Goal: Find contact information: Find contact information

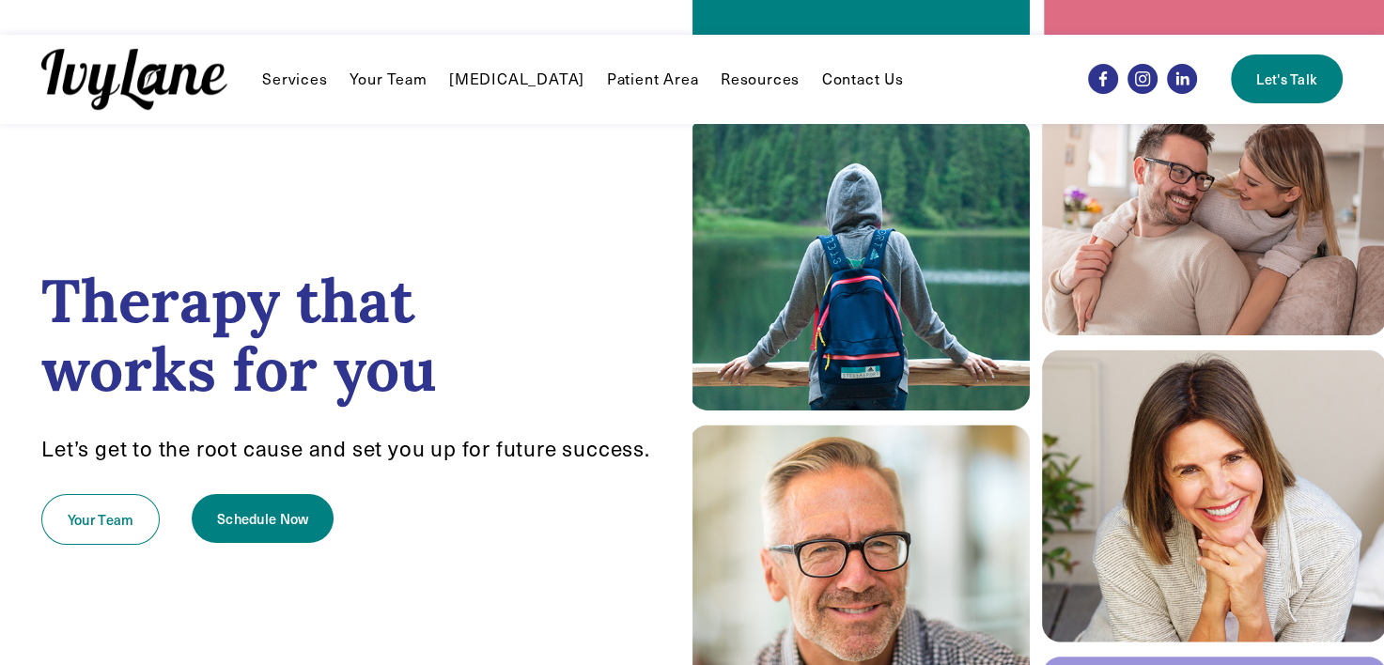
drag, startPoint x: 0, startPoint y: 0, endPoint x: 834, endPoint y: 79, distance: 837.3
click at [834, 79] on link "Contact Us" at bounding box center [863, 79] width 82 height 23
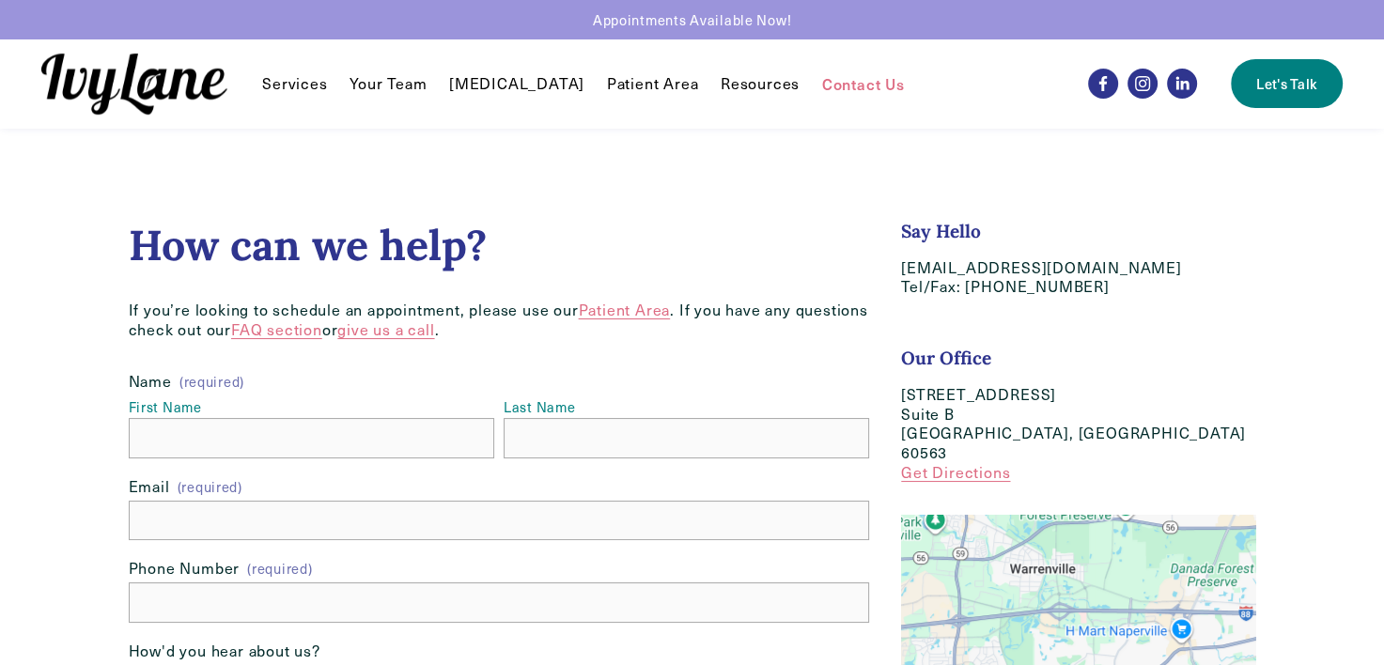
click at [383, 83] on link "Your Team" at bounding box center [388, 83] width 77 height 23
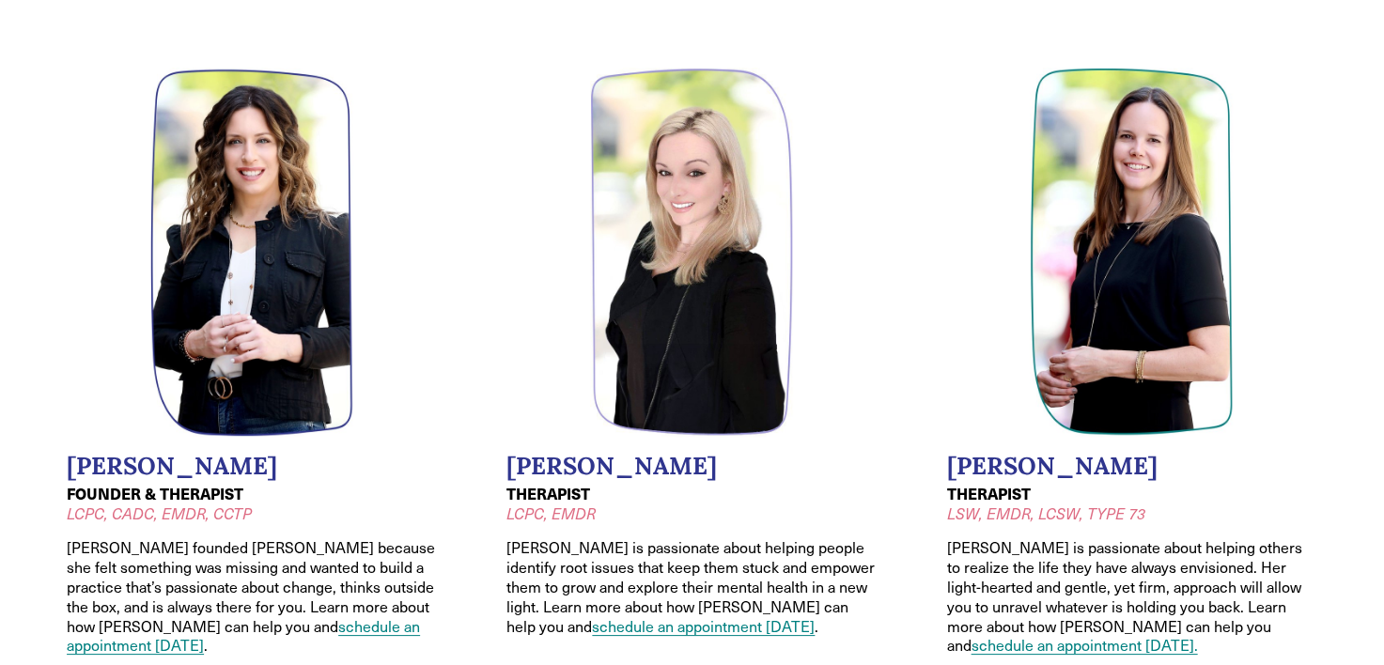
scroll to position [119, 0]
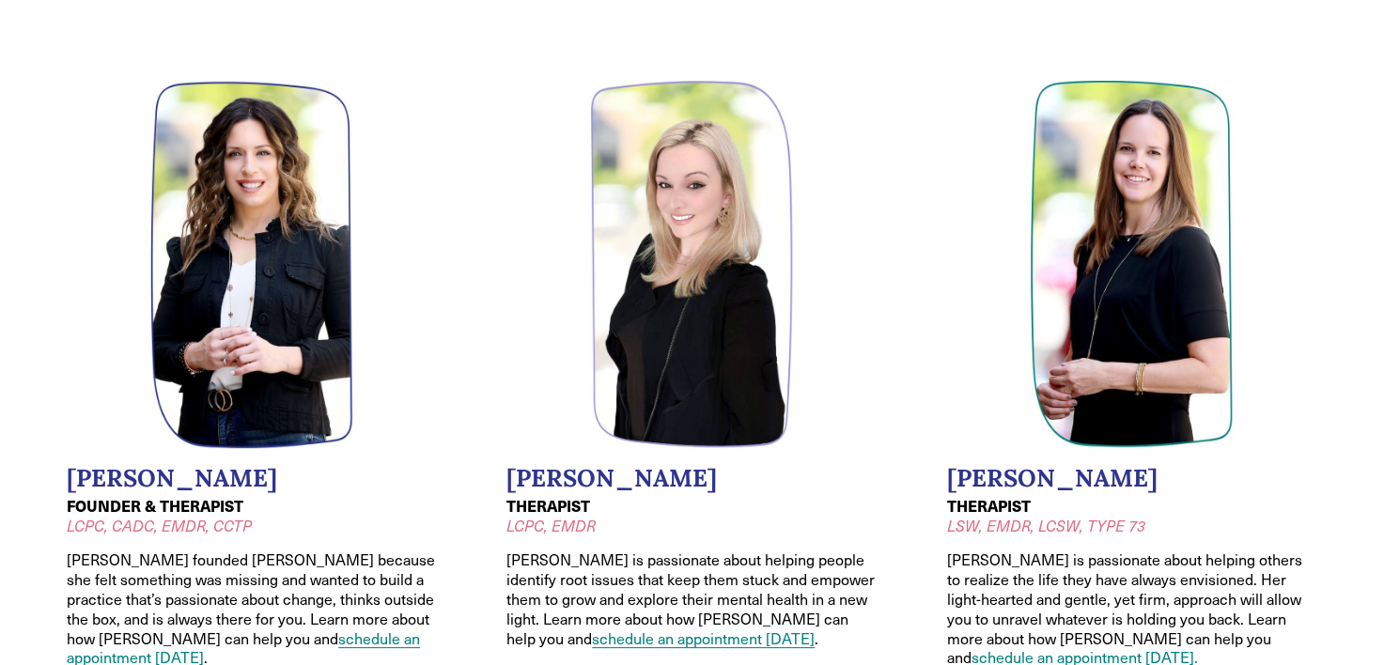
drag, startPoint x: 256, startPoint y: 478, endPoint x: 69, endPoint y: 470, distance: 187.2
click at [69, 470] on h2 "[PERSON_NAME]" at bounding box center [252, 478] width 370 height 29
copy h2 "[PERSON_NAME]"
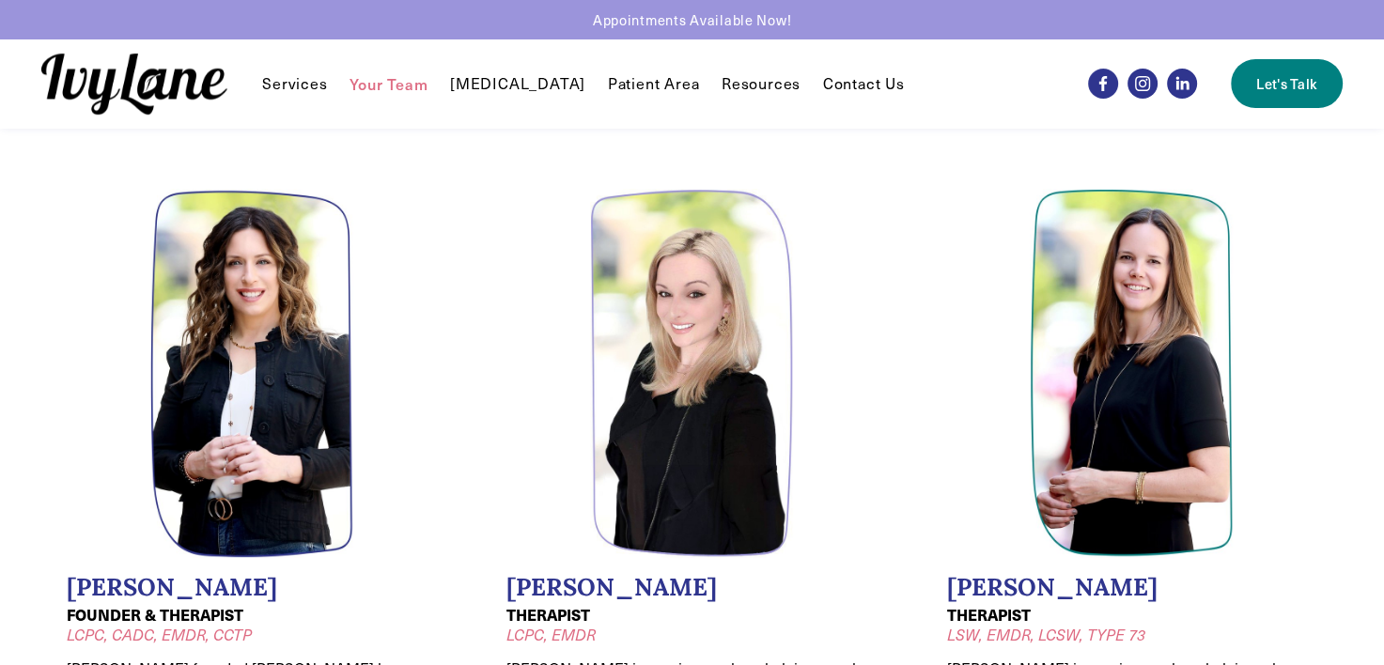
scroll to position [0, 0]
